Goal: Check status: Check status

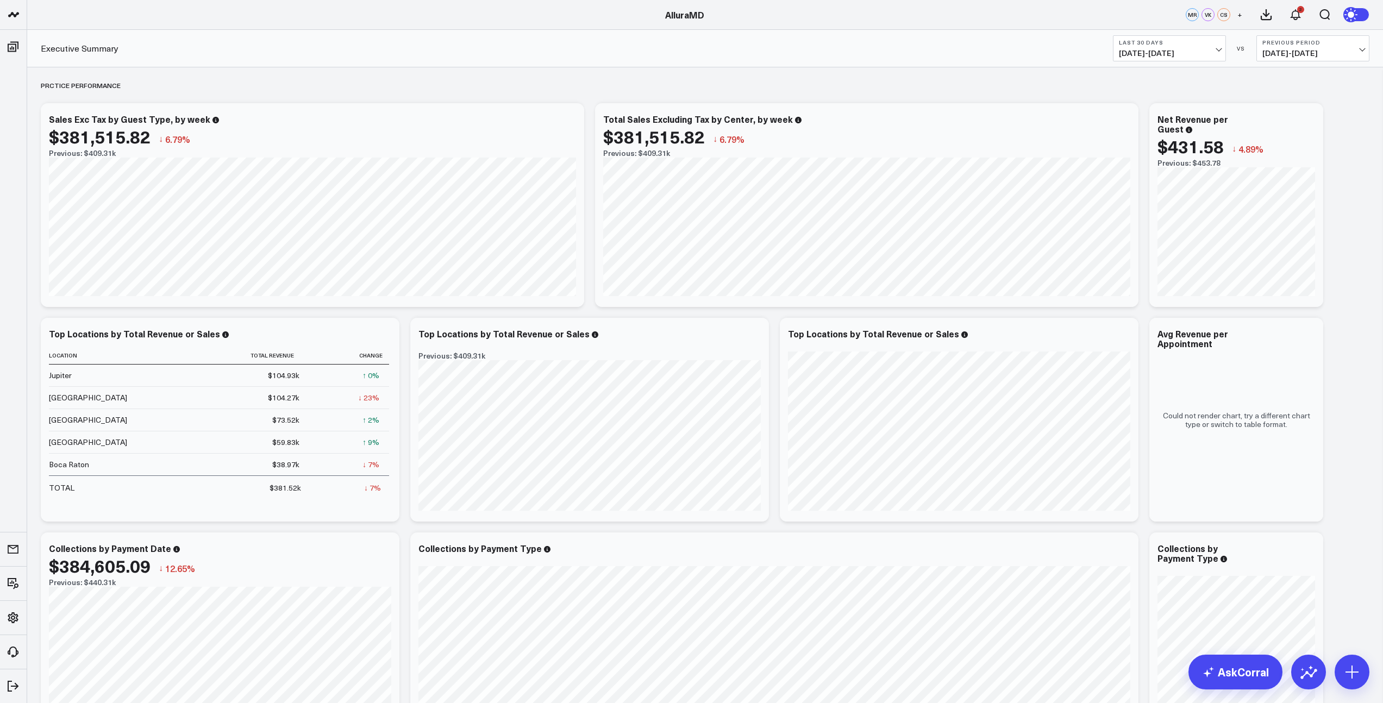
click at [1212, 52] on span "[DATE] - [DATE]" at bounding box center [1169, 53] width 101 height 9
click at [1148, 283] on link "MTD" at bounding box center [1169, 283] width 112 height 21
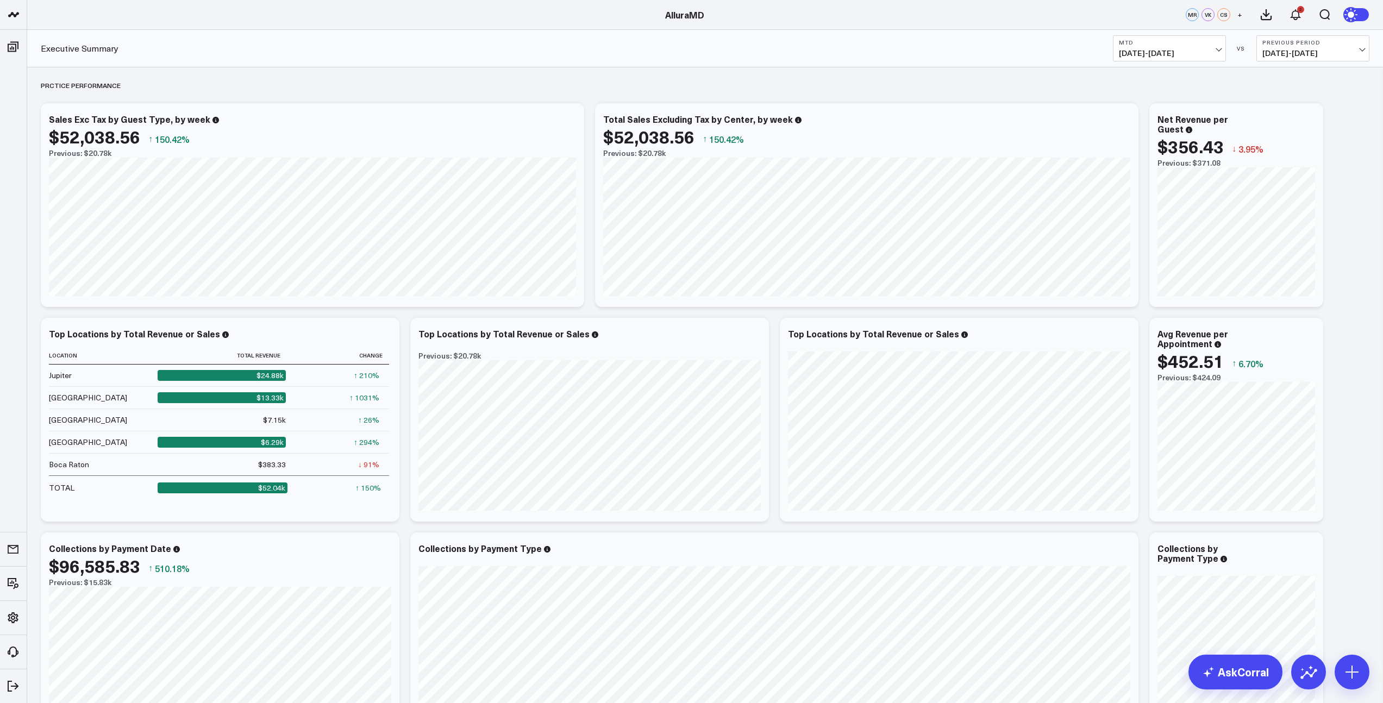
click at [1344, 53] on span "[DATE] - [DATE]" at bounding box center [1312, 53] width 101 height 9
click at [1280, 91] on link "MoM" at bounding box center [1313, 93] width 112 height 21
click at [574, 82] on div "PRCTICE PERFORMANCE" at bounding box center [705, 85] width 1328 height 25
